Goal: Task Accomplishment & Management: Complete application form

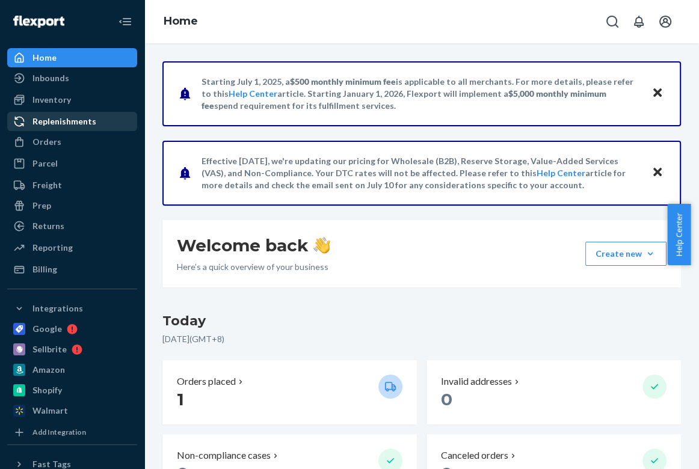
click at [98, 123] on div "Replenishments" at bounding box center [72, 121] width 128 height 17
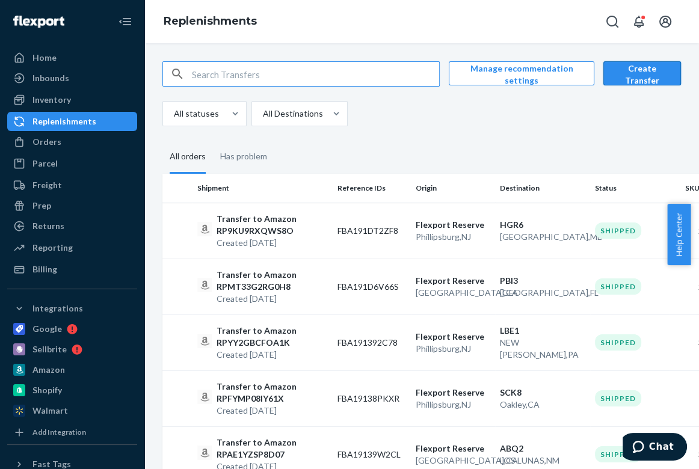
click at [642, 71] on button "Create Transfer" at bounding box center [643, 73] width 78 height 24
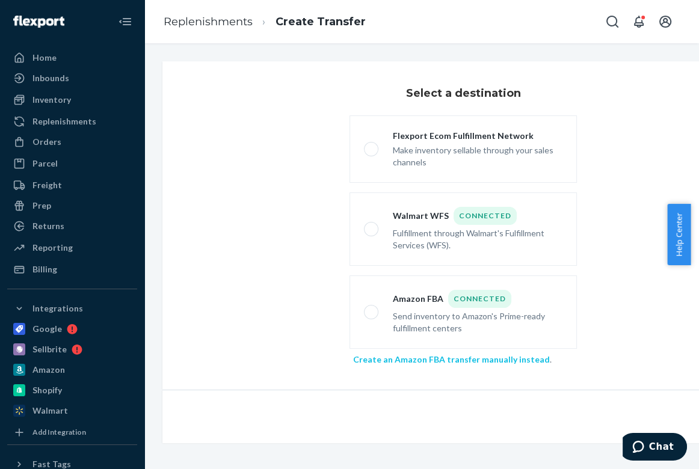
click at [433, 355] on link "Create an Amazon FBA transfer manually instead" at bounding box center [451, 359] width 197 height 10
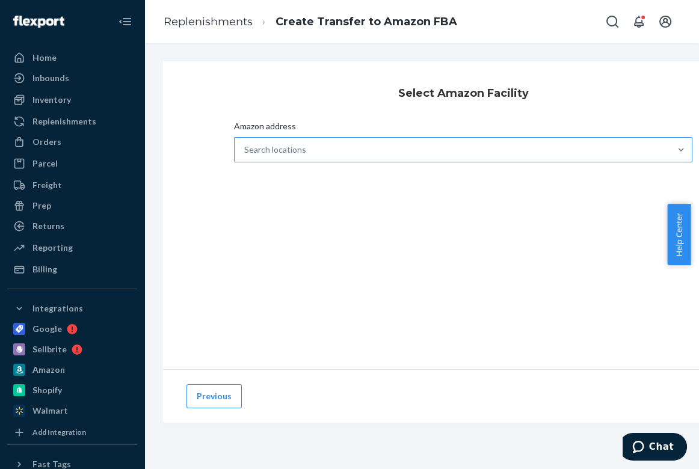
click at [348, 144] on div "Search locations" at bounding box center [453, 150] width 436 height 24
click at [246, 144] on input "Amazon address Search locations" at bounding box center [244, 150] width 1 height 12
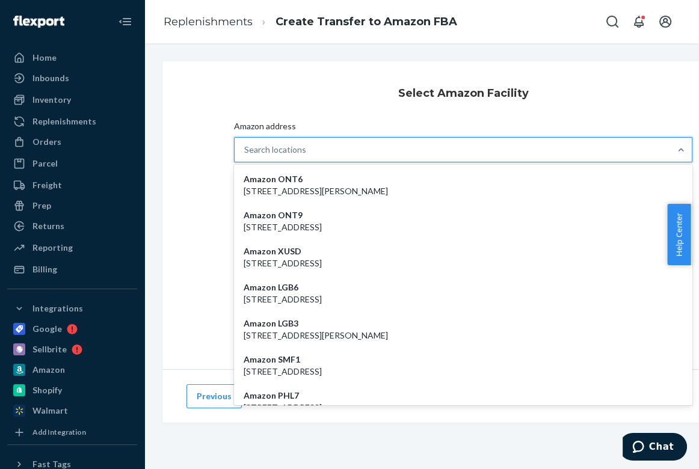
paste input "GEU2"
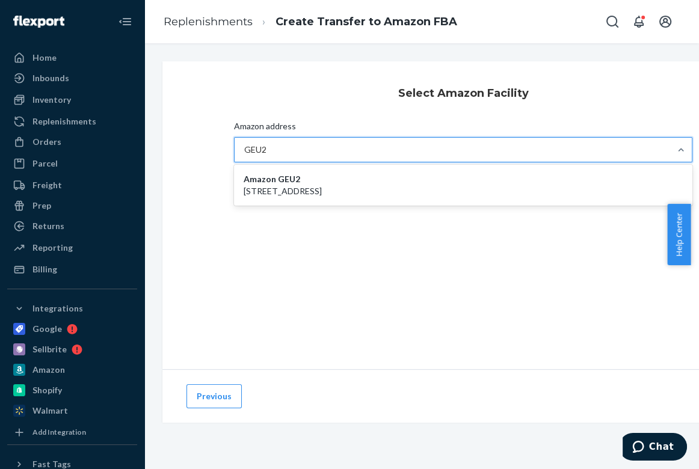
type input "GEU2"
click at [376, 184] on div "Amazon GEU2 [STREET_ADDRESS]" at bounding box center [464, 185] width 454 height 36
click at [268, 156] on input "GEU2" at bounding box center [255, 150] width 23 height 12
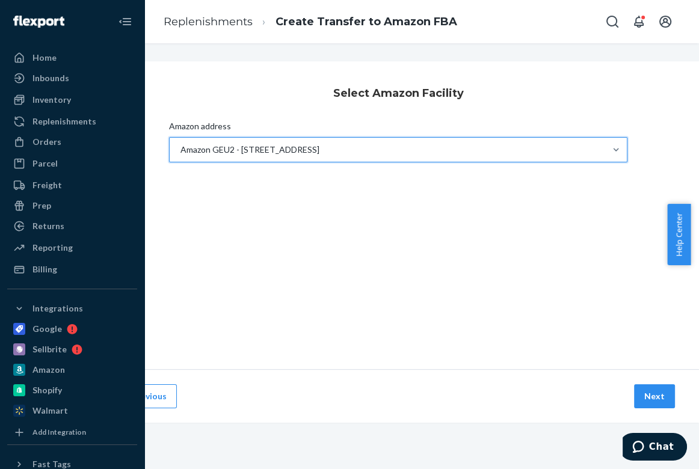
scroll to position [0, 66]
click at [647, 397] on button "Next" at bounding box center [654, 397] width 41 height 24
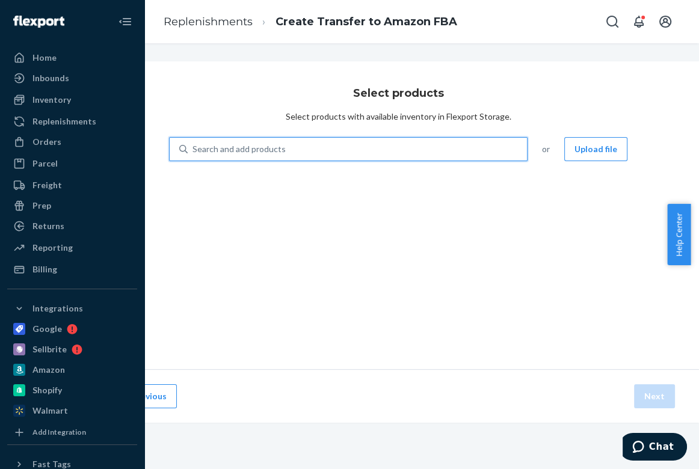
click at [385, 151] on div "Search and add products" at bounding box center [357, 149] width 339 height 22
click at [194, 151] on input "0 results available. Use Up and Down to choose options, press Enter to select t…" at bounding box center [193, 149] width 1 height 12
paste input "Twisted"
type input "Twisted"
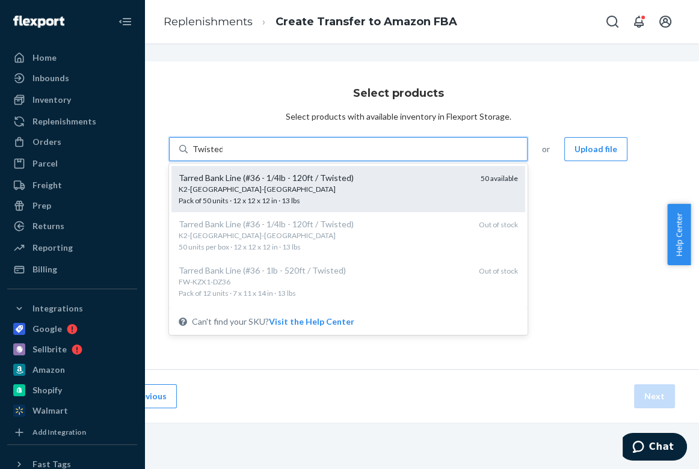
click at [377, 181] on div "Tarred Bank Line (#36 - 1/4lb - 120ft / Twisted)" at bounding box center [325, 178] width 293 height 12
click at [223, 155] on input "Twisted" at bounding box center [208, 149] width 30 height 12
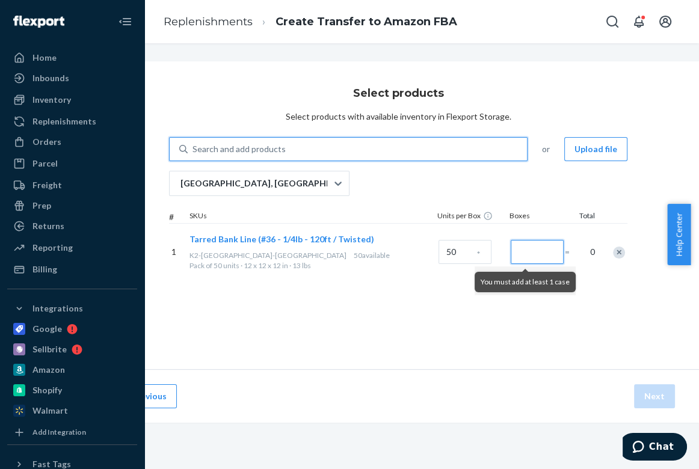
click at [530, 256] on input "Number of boxes" at bounding box center [537, 252] width 53 height 24
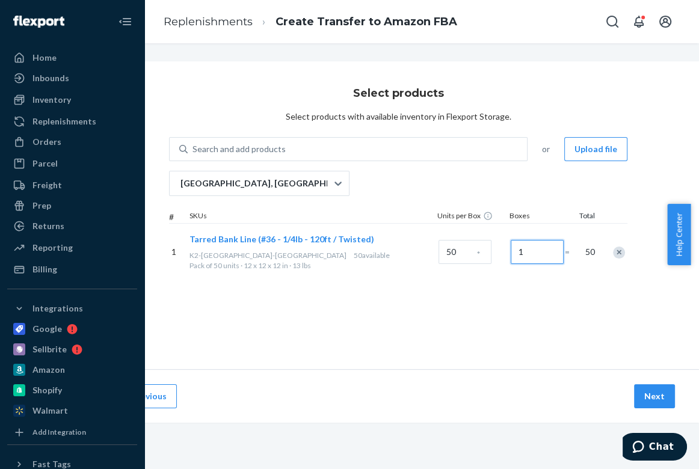
type input "1"
click at [586, 300] on div "Select products Select products with available inventory in Flexport Storage. S…" at bounding box center [399, 215] width 602 height 308
click at [353, 146] on div "Search and add products" at bounding box center [357, 149] width 339 height 22
click at [194, 146] on input "Search and add products" at bounding box center [193, 149] width 1 height 12
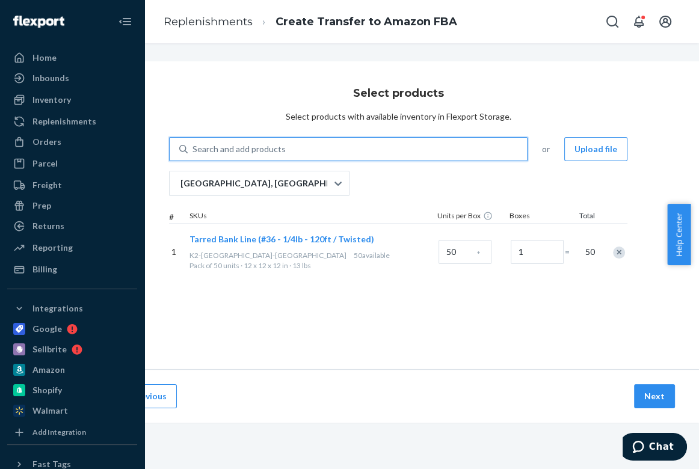
paste input "Survival Tarp"
type input "Survival Tarp"
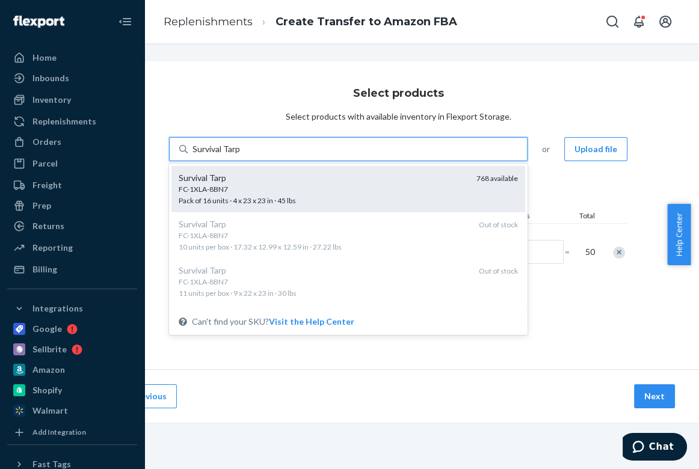
click at [370, 191] on div "FC-1XLA-8BN7" at bounding box center [323, 189] width 288 height 10
click at [241, 155] on input "Survival Tarp" at bounding box center [217, 149] width 49 height 12
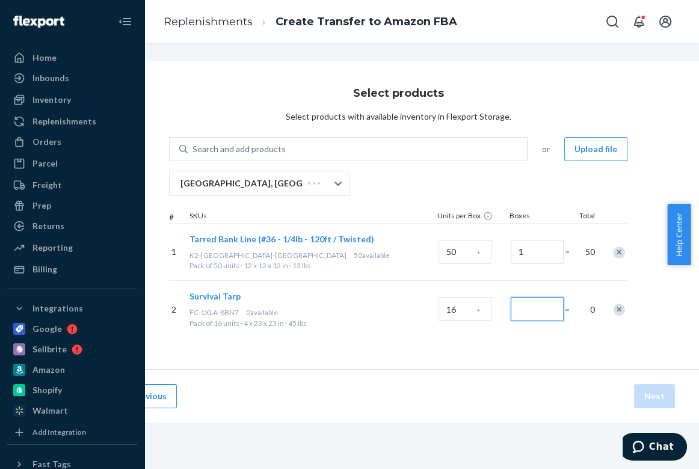
click at [531, 311] on input "Number of boxes" at bounding box center [537, 309] width 53 height 24
type input "1"
click at [491, 368] on div "Select products Select products with available inventory in Flexport Storage. S…" at bounding box center [399, 215] width 602 height 308
click at [646, 394] on button "Next" at bounding box center [654, 397] width 41 height 24
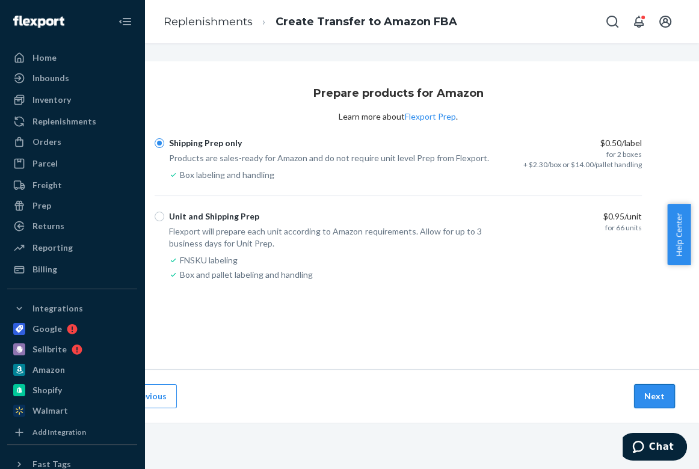
click at [656, 391] on button "Next" at bounding box center [654, 397] width 41 height 24
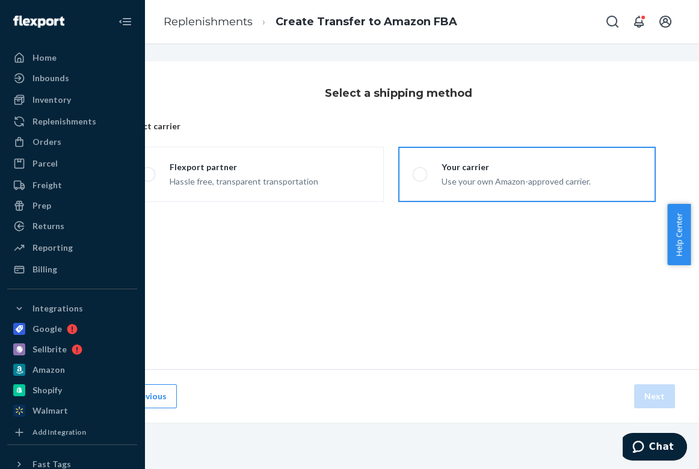
click at [466, 188] on label "Your carrier Use your own Amazon-approved carrier." at bounding box center [527, 174] width 258 height 55
click at [421, 179] on input "Your carrier Use your own Amazon-approved carrier." at bounding box center [417, 175] width 8 height 8
radio input "true"
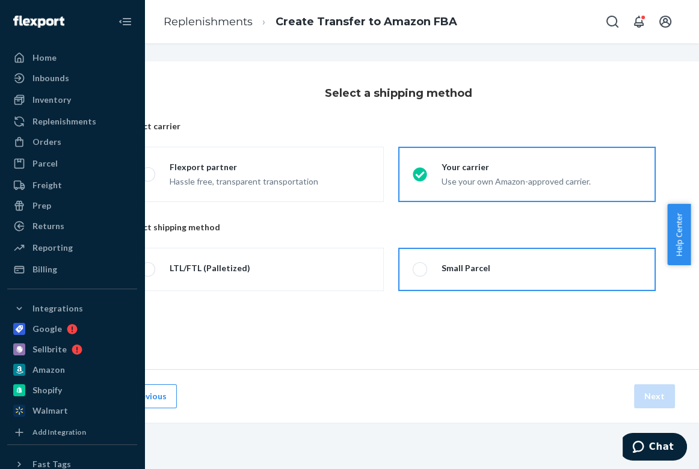
click at [454, 274] on div at bounding box center [466, 275] width 49 height 2
click at [421, 274] on input "Small Parcel" at bounding box center [417, 270] width 8 height 8
radio input "true"
click at [641, 392] on button "Next" at bounding box center [654, 397] width 41 height 24
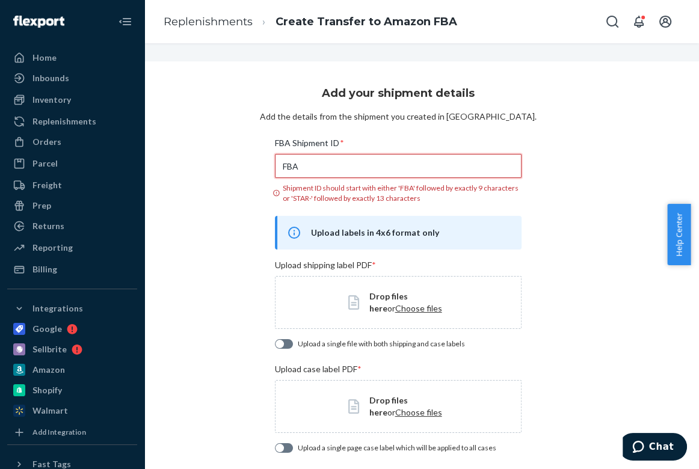
click at [349, 171] on input "FBA" at bounding box center [398, 166] width 246 height 24
paste input "191PPXBNZ"
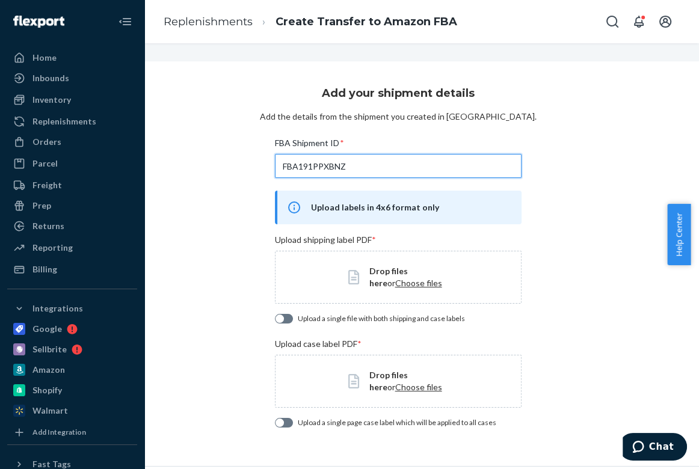
click at [291, 316] on div at bounding box center [284, 319] width 18 height 10
type input "FBA191PPXBNZ"
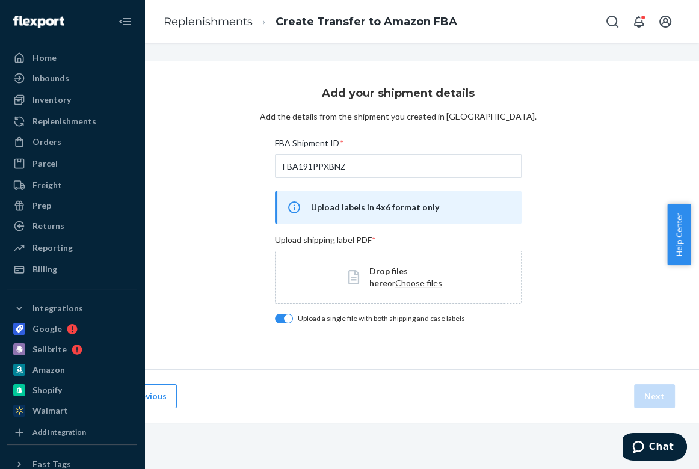
click at [395, 284] on span "Choose files" at bounding box center [418, 283] width 47 height 10
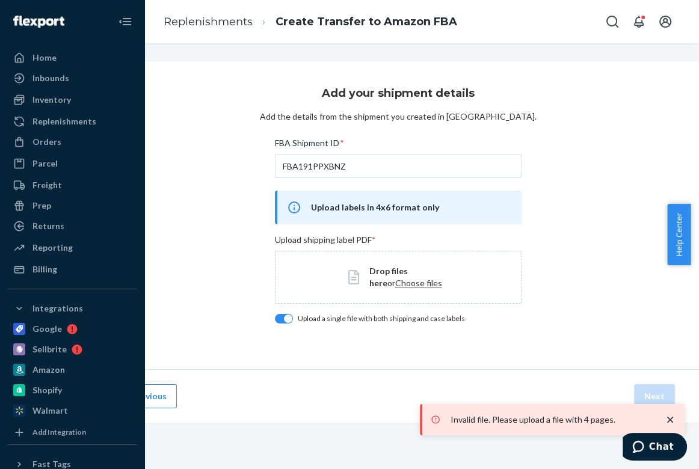
click at [408, 283] on span "Choose files" at bounding box center [418, 283] width 47 height 10
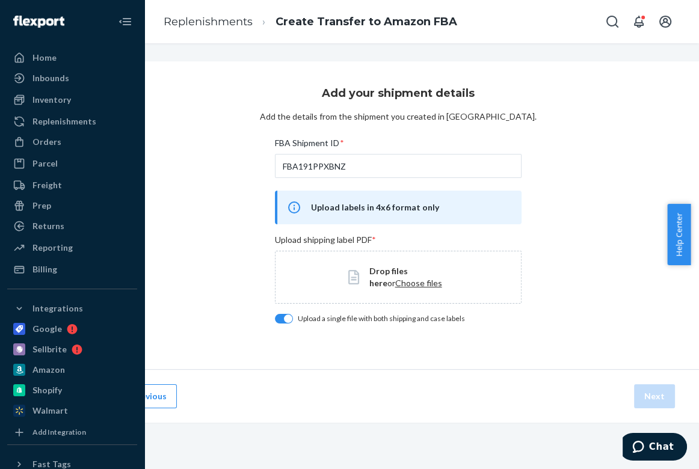
click at [395, 284] on span "Choose files" at bounding box center [418, 283] width 47 height 10
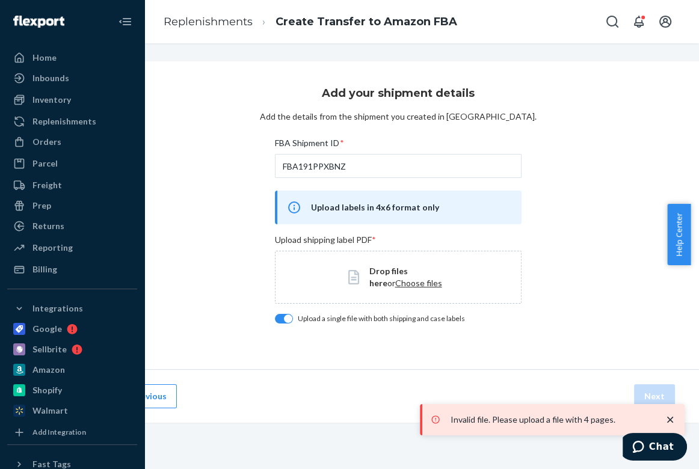
click at [288, 315] on div at bounding box center [288, 319] width 8 height 8
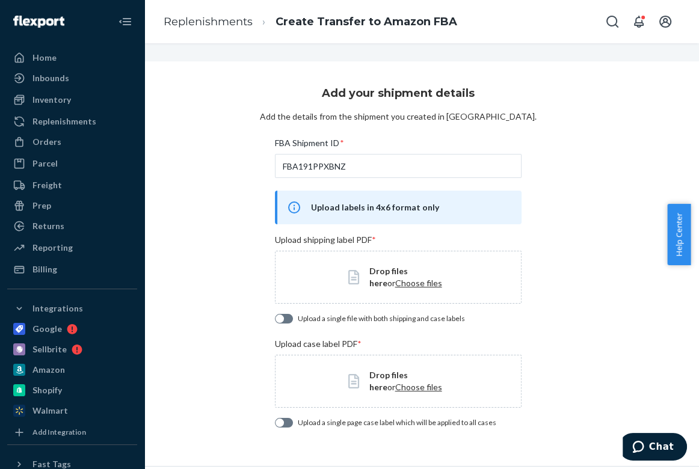
click at [291, 316] on div at bounding box center [284, 319] width 18 height 10
checkbox input "true"
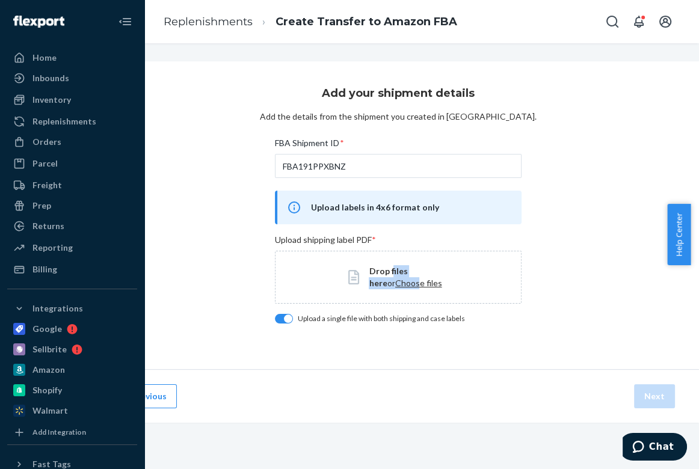
click at [391, 277] on span "Drop files here or Choose files" at bounding box center [408, 277] width 79 height 24
click at [395, 282] on span "Choose files" at bounding box center [418, 283] width 47 height 10
click at [401, 287] on span "Choose files" at bounding box center [418, 283] width 47 height 10
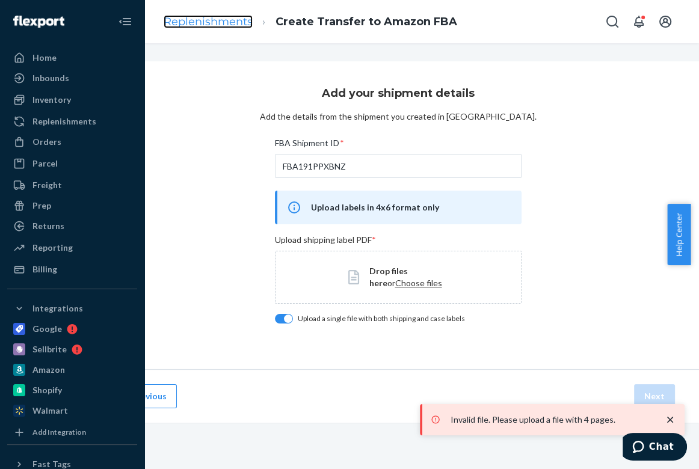
click at [208, 19] on link "Replenishments" at bounding box center [208, 21] width 89 height 13
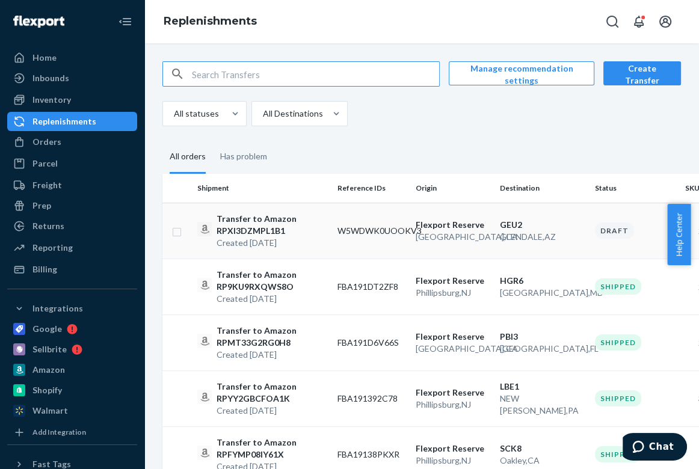
click at [264, 243] on p "Created [DATE]" at bounding box center [272, 243] width 111 height 12
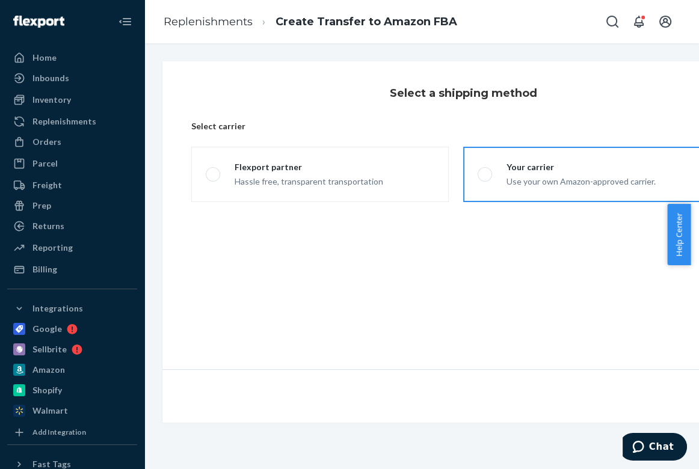
click at [529, 192] on label "Your carrier Use your own Amazon-approved carrier." at bounding box center [592, 174] width 258 height 55
click at [486, 179] on input "Your carrier Use your own Amazon-approved carrier." at bounding box center [482, 175] width 8 height 8
radio input "true"
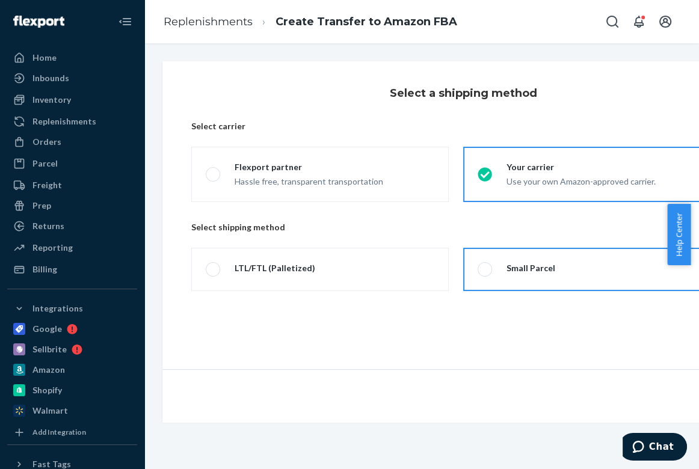
click at [509, 263] on div "Small Parcel" at bounding box center [531, 268] width 49 height 12
click at [486, 266] on input "Small Parcel" at bounding box center [482, 270] width 8 height 8
radio input "true"
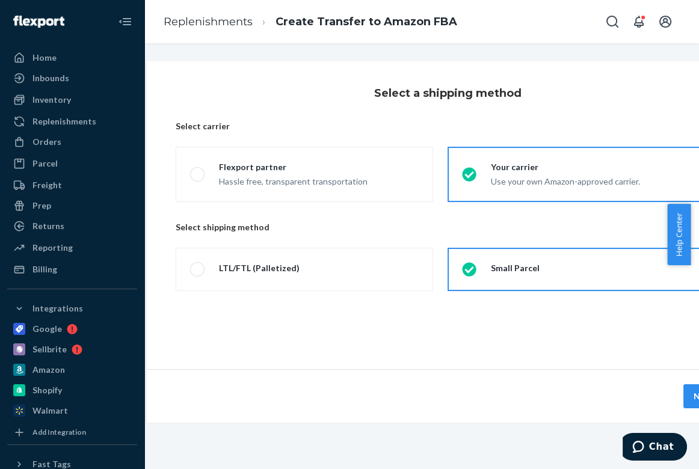
scroll to position [0, 73]
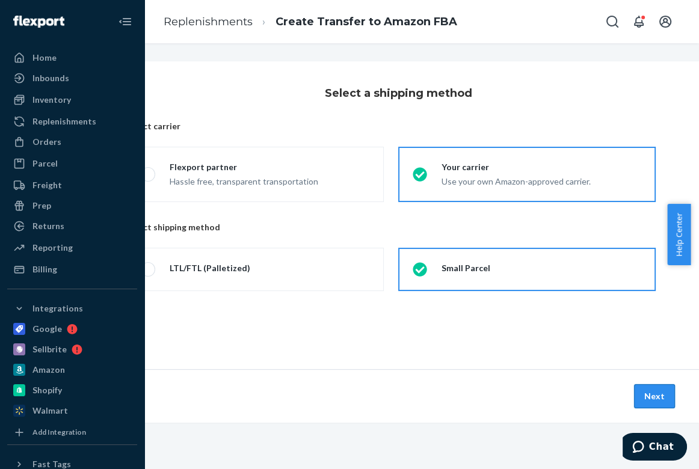
click at [656, 393] on button "Next" at bounding box center [654, 397] width 41 height 24
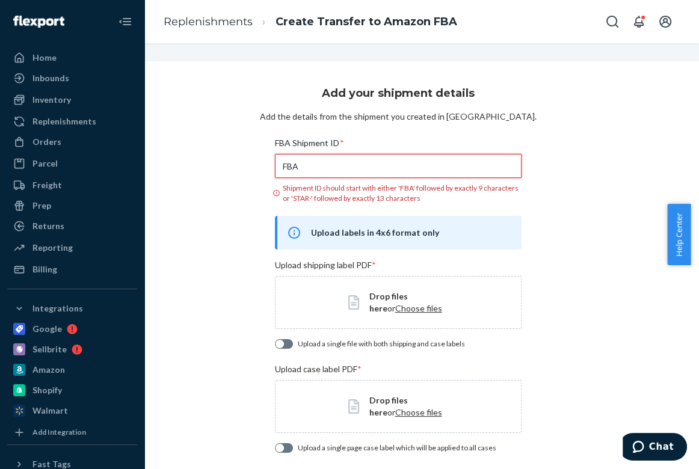
drag, startPoint x: 322, startPoint y: 169, endPoint x: 172, endPoint y: 169, distance: 149.9
click at [172, 169] on div "Add your shipment details Add the details from the shipment you created in Sell…" at bounding box center [399, 276] width 602 height 431
paste input "191PPXBNZ"
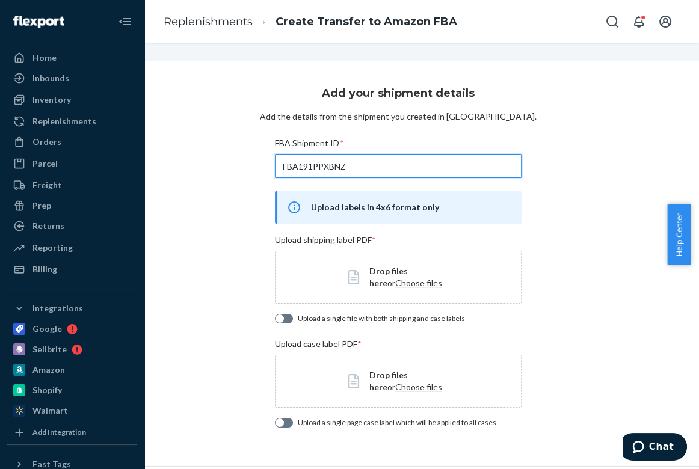
click at [277, 319] on div at bounding box center [284, 319] width 18 height 10
type input "FBA191PPXBNZ"
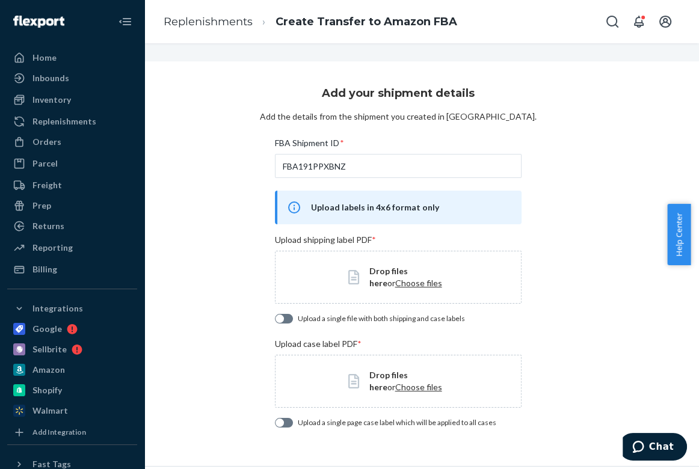
checkbox input "true"
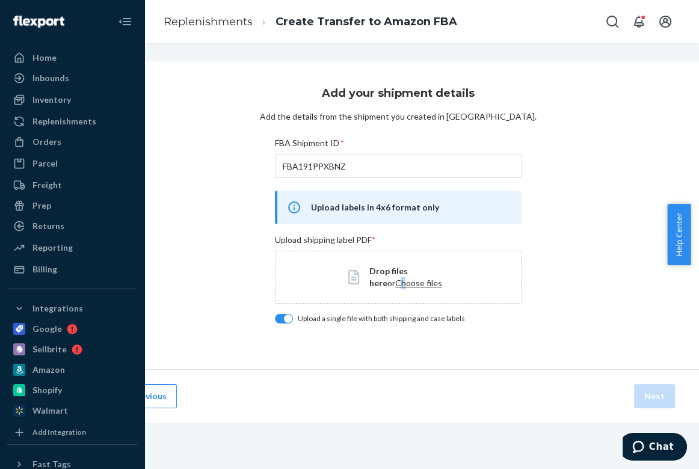
click at [395, 281] on span "Choose files" at bounding box center [418, 283] width 47 height 10
click at [395, 285] on span "Choose files" at bounding box center [418, 283] width 47 height 10
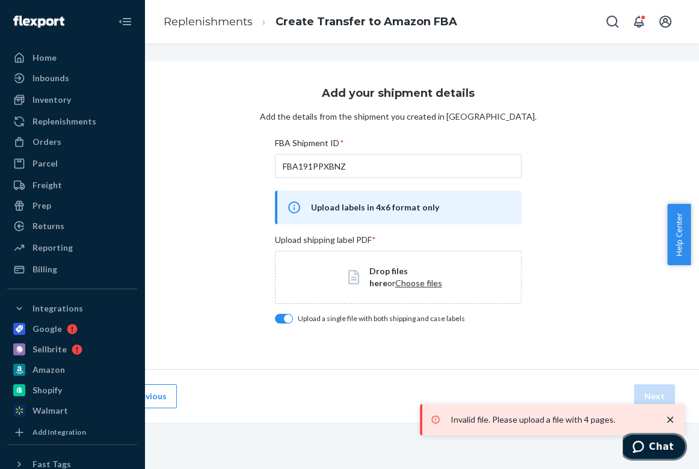
click at [645, 448] on icon "Chat" at bounding box center [639, 447] width 12 height 12
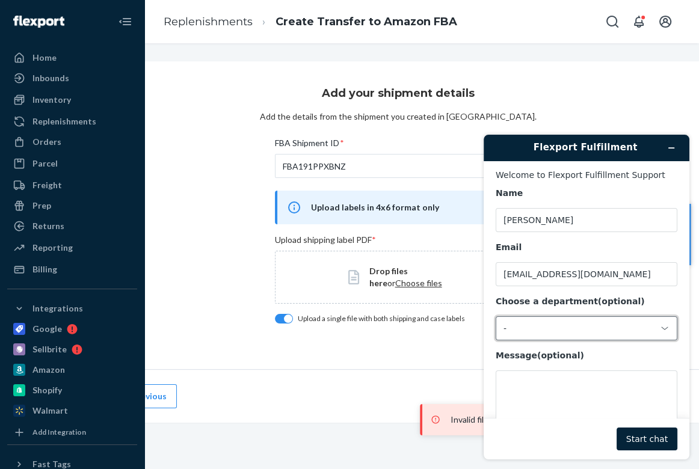
click at [577, 329] on div "-" at bounding box center [580, 328] width 152 height 11
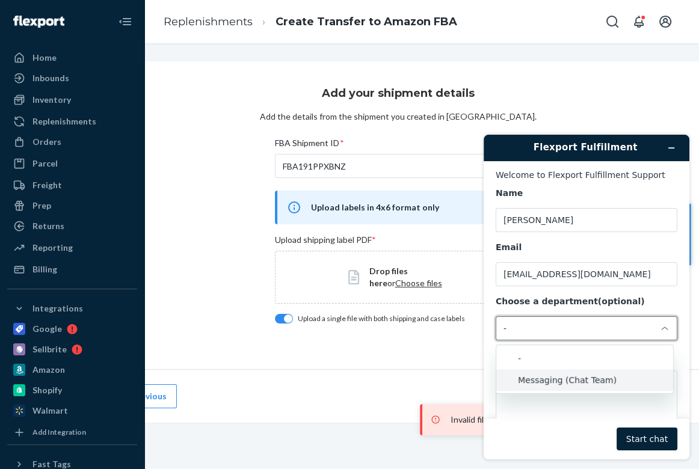
click at [559, 377] on li "Messaging (Chat Team)" at bounding box center [585, 381] width 177 height 22
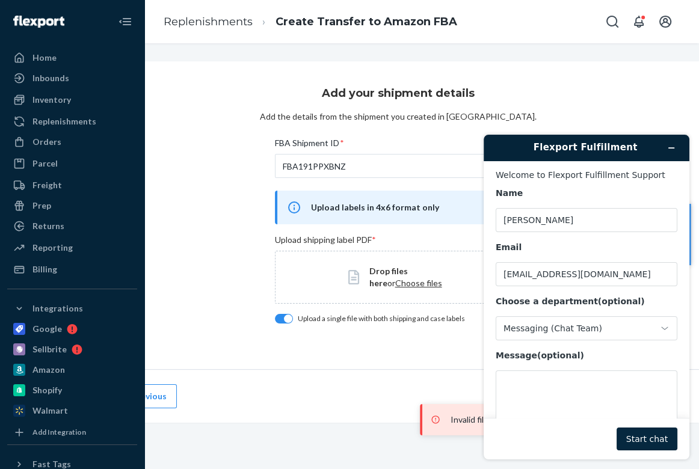
click at [648, 438] on button "Start chat" at bounding box center [647, 439] width 61 height 23
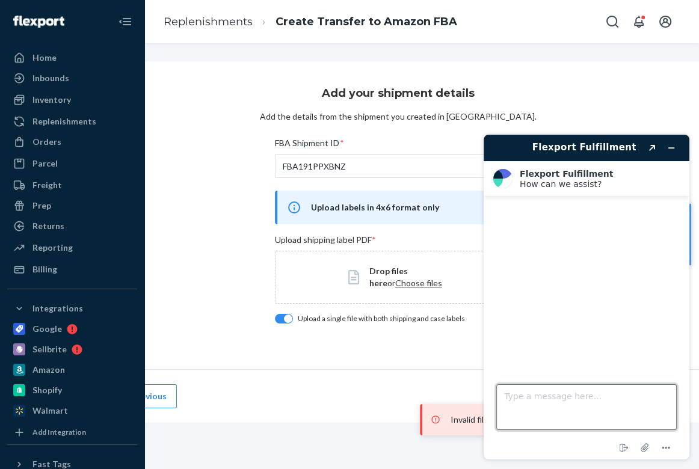
click at [577, 403] on textarea "Type a message here..." at bounding box center [587, 408] width 181 height 46
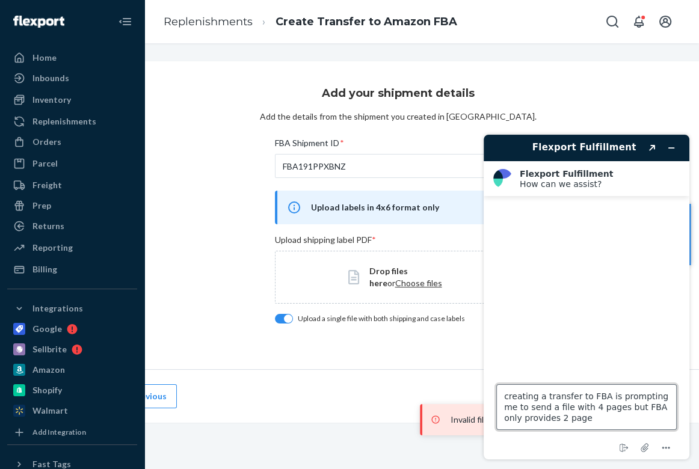
type textarea "creating a transfer to FBA is prompting me to send a file with 4 pages but FBA …"
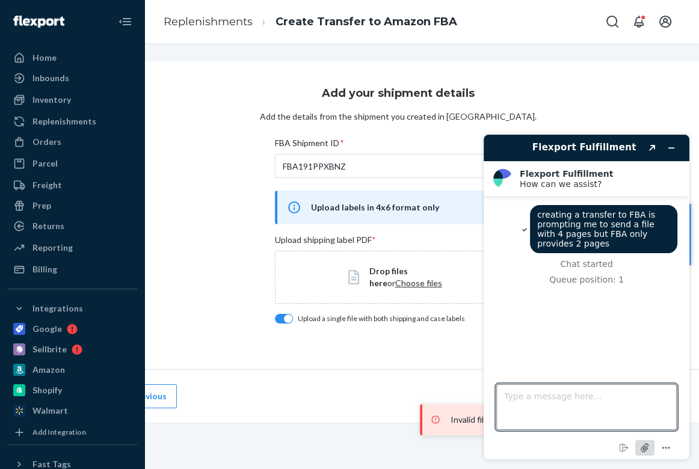
click at [648, 444] on icon "Attach file" at bounding box center [645, 448] width 22 height 22
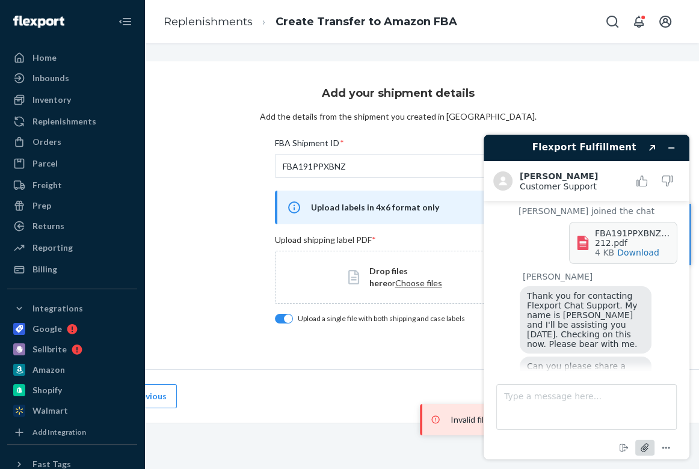
scroll to position [115, 0]
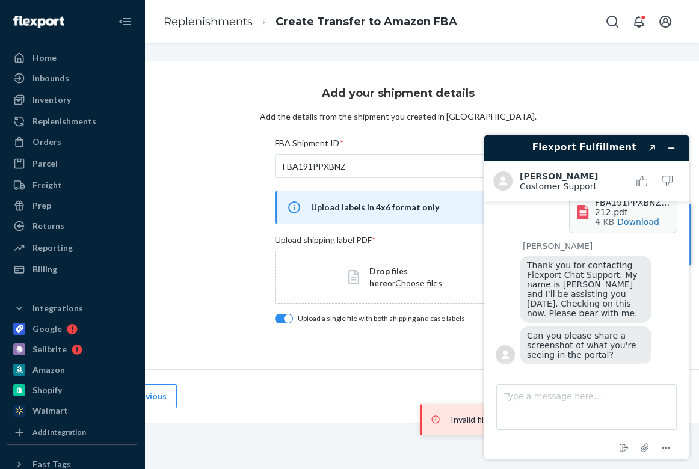
click at [395, 387] on div "Previous Next" at bounding box center [399, 397] width 602 height 54
click at [569, 49] on div "Add your shipment details Add the details from the shipment you created in Sell…" at bounding box center [421, 256] width 555 height 426
click at [669, 148] on icon "Minimize widget" at bounding box center [671, 148] width 5 height 0
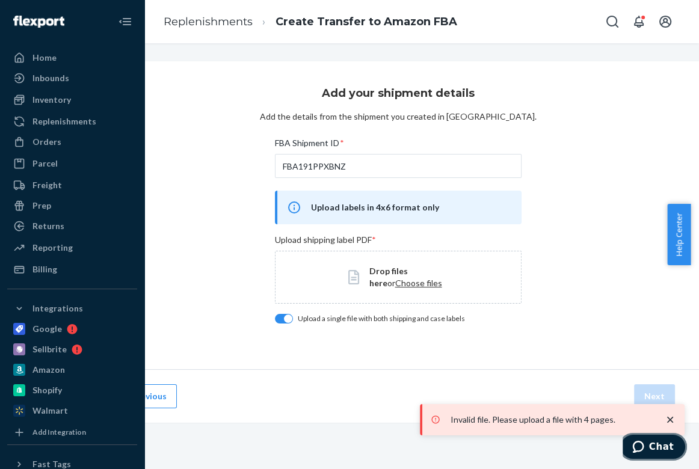
click at [665, 450] on span "Chat" at bounding box center [661, 447] width 25 height 11
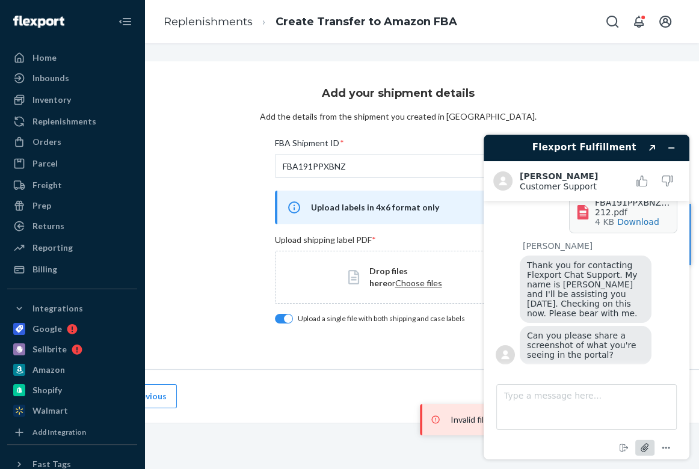
click at [642, 450] on icon "Attach file" at bounding box center [645, 448] width 22 height 22
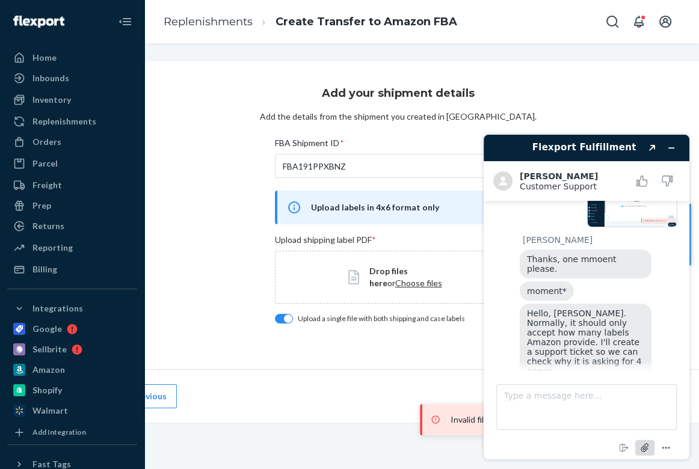
scroll to position [347, 0]
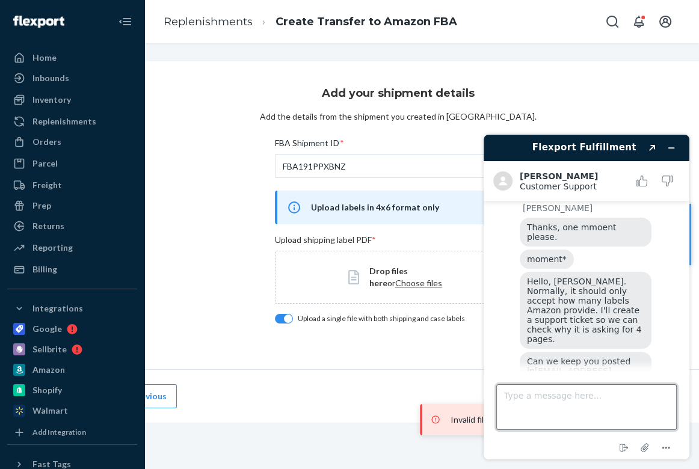
click at [531, 385] on textarea "Type a message here..." at bounding box center [587, 408] width 181 height 46
type textarea "yes thank you"
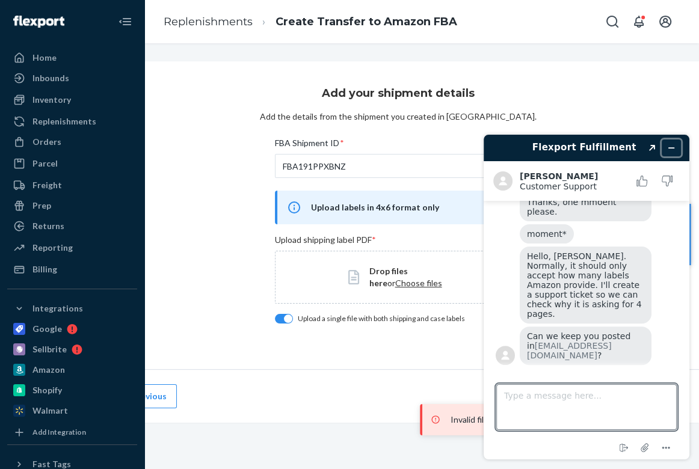
click at [669, 149] on icon "Minimize widget" at bounding box center [671, 148] width 8 height 8
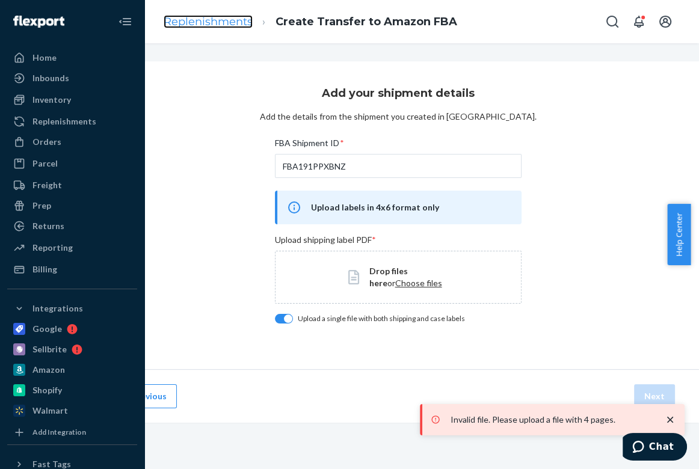
click at [238, 26] on link "Replenishments" at bounding box center [208, 21] width 89 height 13
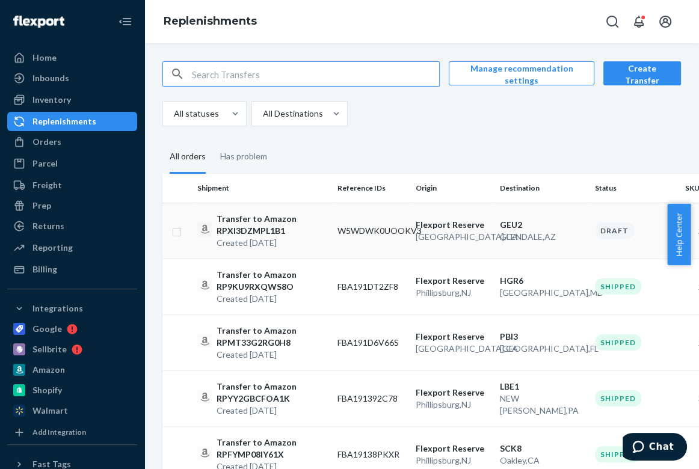
click at [181, 229] on input "checkbox" at bounding box center [177, 230] width 10 height 13
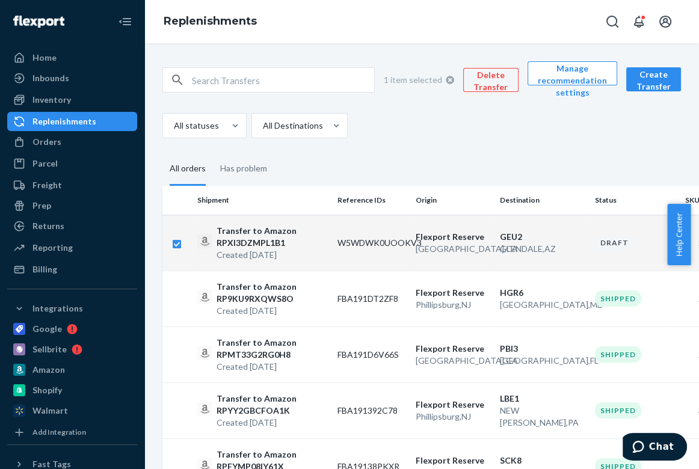
click at [175, 243] on input "checkbox" at bounding box center [177, 243] width 10 height 13
checkbox input "false"
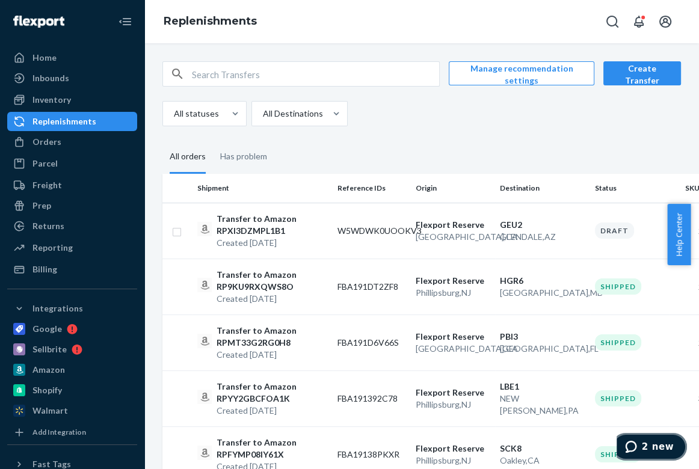
click at [656, 442] on span "2 new" at bounding box center [658, 447] width 32 height 11
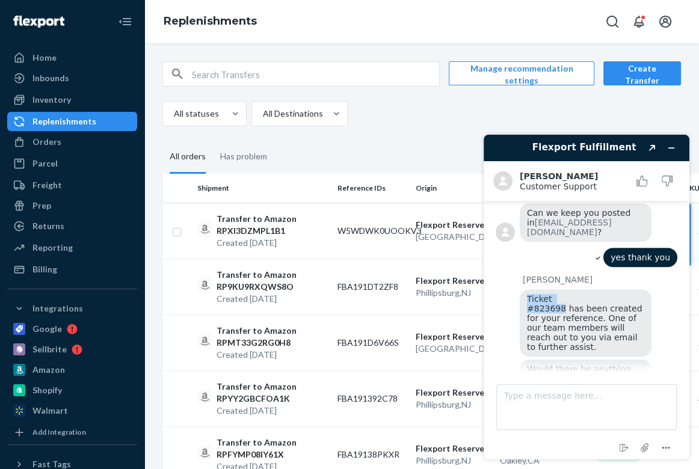
drag, startPoint x: 533, startPoint y: 276, endPoint x: 523, endPoint y: 273, distance: 10.7
click at [523, 289] on div "Ticket #823698 has been created for your reference. One of our team members wil…" at bounding box center [586, 322] width 132 height 67
copy span "Ticket #823698"
click at [562, 412] on textarea "Type a message here..." at bounding box center [587, 408] width 181 height 46
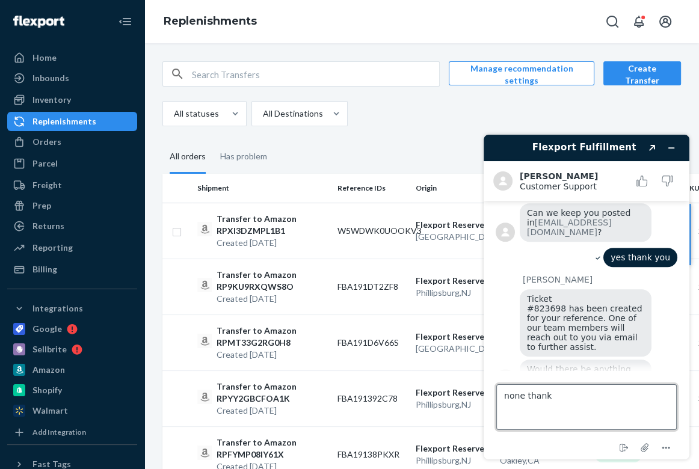
type textarea "none thanks"
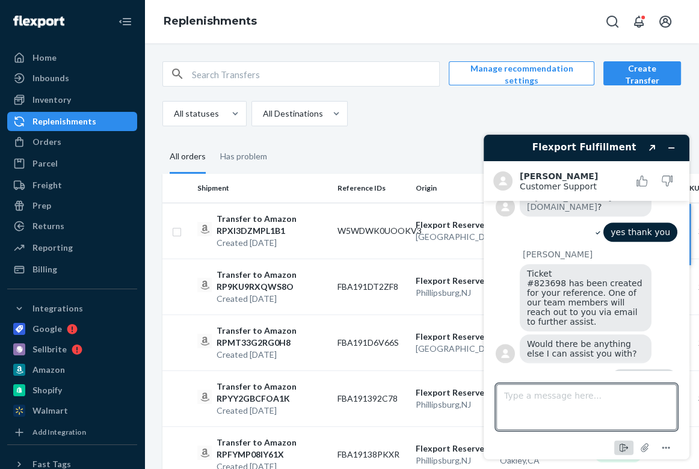
click at [621, 451] on icon "End chat" at bounding box center [622, 448] width 5 height 8
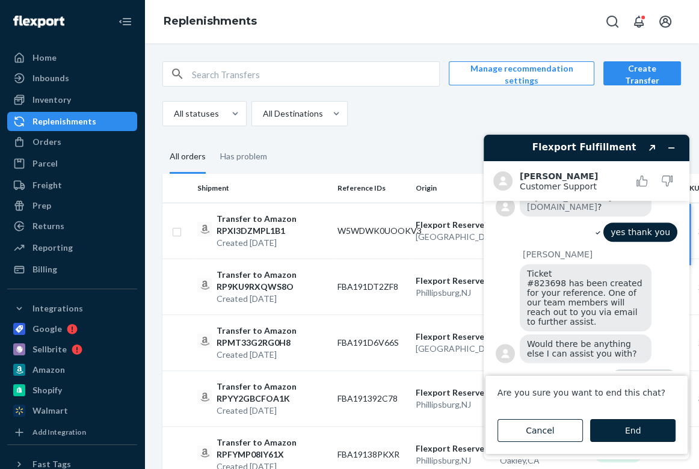
click at [622, 434] on button "End" at bounding box center [632, 430] width 85 height 23
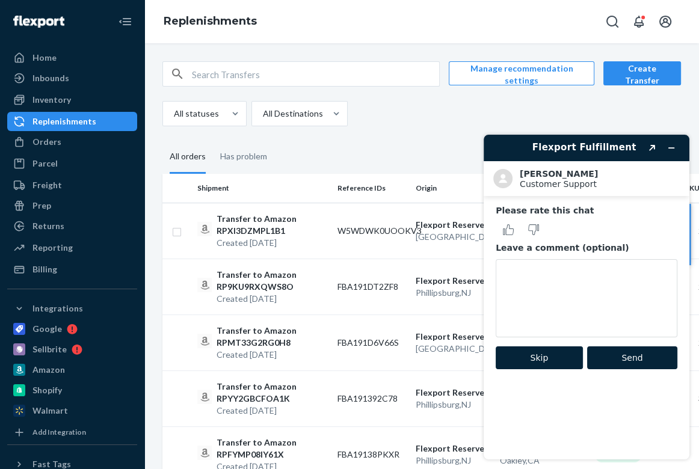
click at [556, 359] on button "Skip" at bounding box center [539, 358] width 87 height 23
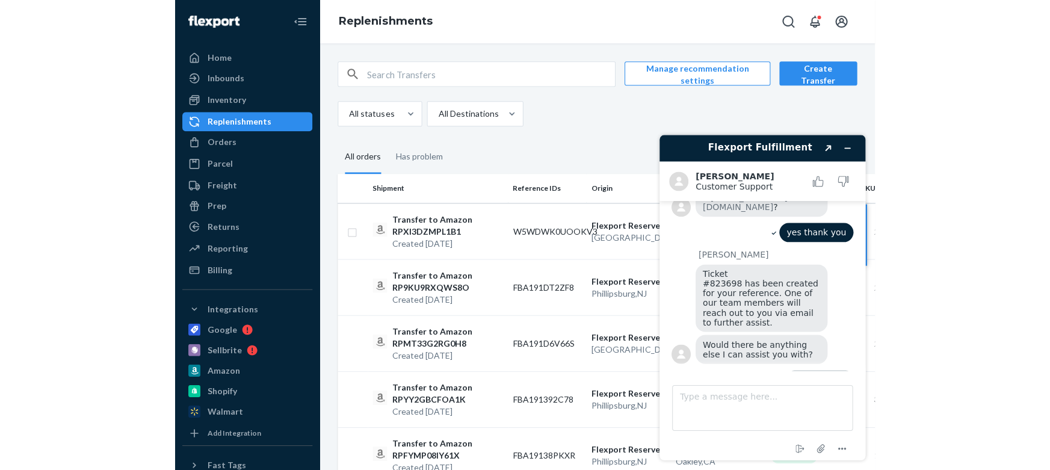
scroll to position [534, 0]
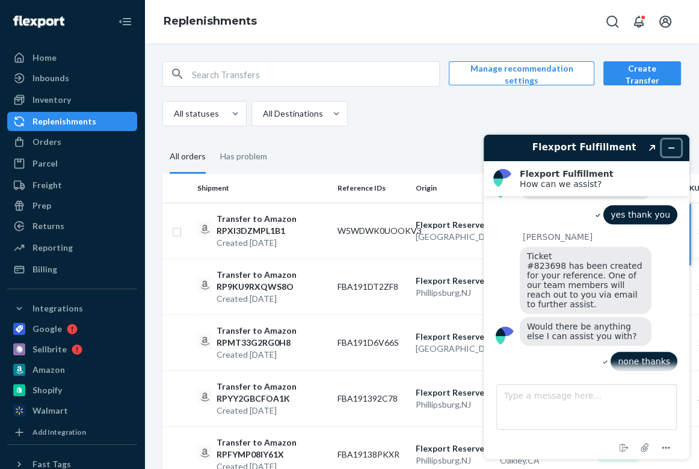
click at [675, 149] on icon "Minimize widget" at bounding box center [671, 148] width 8 height 8
